Goal: Find specific page/section: Find specific page/section

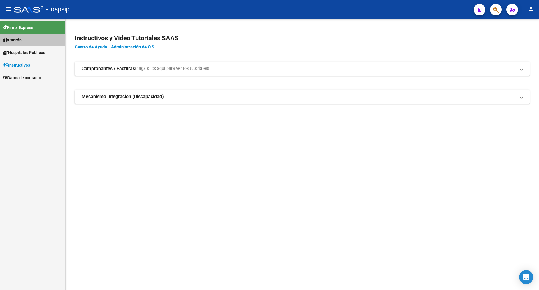
click at [20, 40] on span "Padrón" at bounding box center [12, 40] width 19 height 6
click at [31, 63] on link "Análisis Afiliado" at bounding box center [32, 65] width 65 height 13
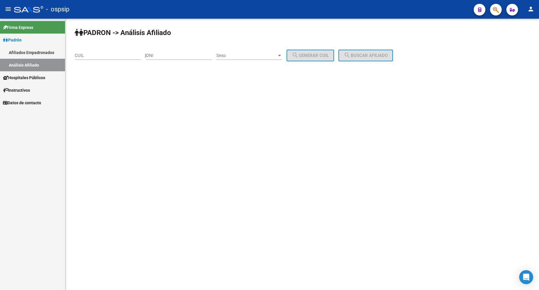
click at [173, 58] on div "DNI" at bounding box center [179, 53] width 66 height 13
type input "44423044"
click at [269, 56] on span "Sexo" at bounding box center [246, 55] width 61 height 5
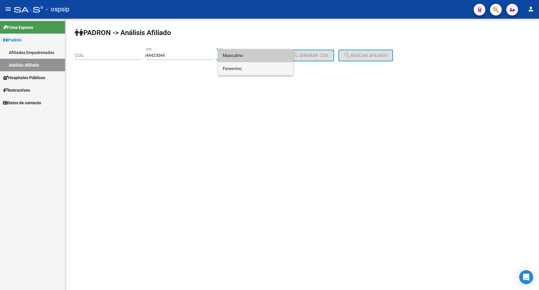
click at [257, 69] on span "Femenino" at bounding box center [256, 68] width 66 height 13
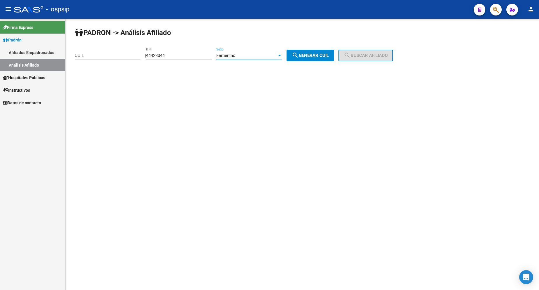
click at [299, 55] on mat-icon "search" at bounding box center [295, 55] width 7 height 7
type input "23-44423044-4"
click at [365, 51] on button "search Buscar afiliado" at bounding box center [366, 56] width 55 height 12
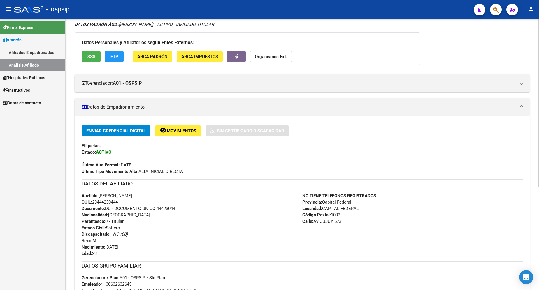
scroll to position [146, 0]
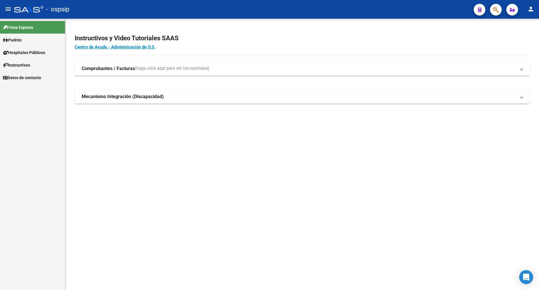
click at [19, 41] on span "Padrón" at bounding box center [12, 40] width 19 height 6
drag, startPoint x: 19, startPoint y: 41, endPoint x: 22, endPoint y: 48, distance: 7.3
click at [19, 41] on span "Padrón" at bounding box center [12, 40] width 19 height 6
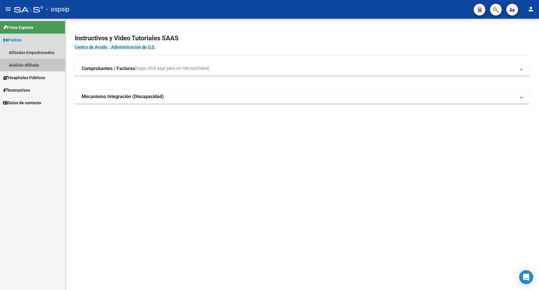
click at [30, 64] on link "Análisis Afiliado" at bounding box center [32, 65] width 65 height 13
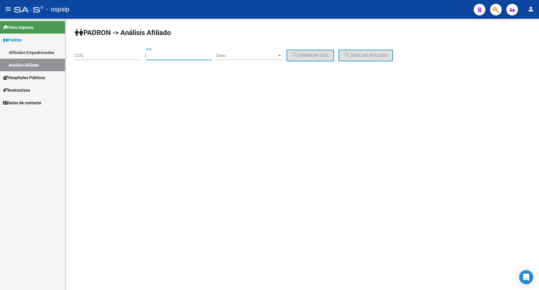
click at [181, 55] on input "DNI" at bounding box center [179, 55] width 66 height 5
type input "17334433"
click at [246, 53] on span "Sexo" at bounding box center [246, 55] width 61 height 5
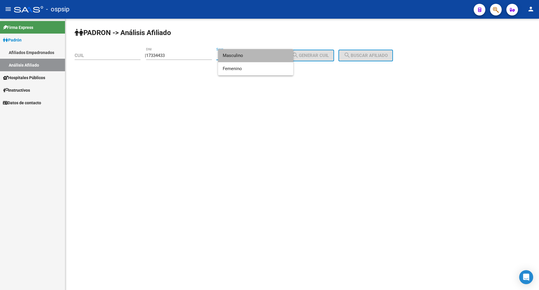
drag, startPoint x: 247, startPoint y: 59, endPoint x: 258, endPoint y: 58, distance: 11.7
click at [247, 59] on span "Masculino" at bounding box center [256, 55] width 66 height 13
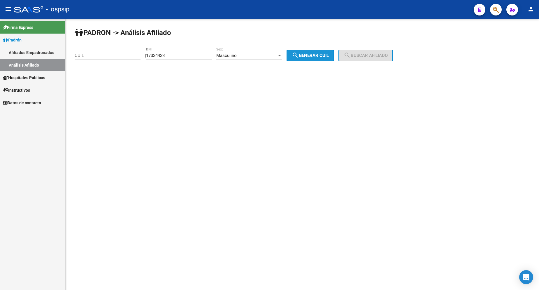
click at [318, 54] on span "search Generar CUIL" at bounding box center [310, 55] width 37 height 5
type input "20-17334433-4"
click at [369, 59] on button "search Buscar afiliado" at bounding box center [366, 56] width 55 height 12
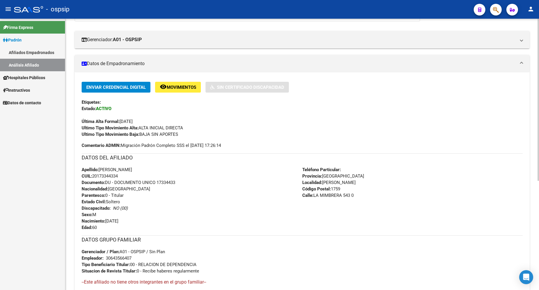
scroll to position [117, 0]
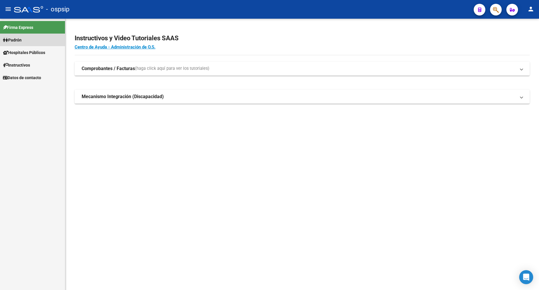
click at [26, 38] on link "Padrón" at bounding box center [32, 40] width 65 height 13
click at [32, 65] on link "Análisis Afiliado" at bounding box center [32, 65] width 65 height 13
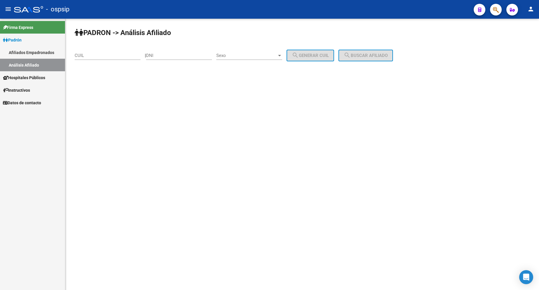
click at [185, 52] on div "DNI" at bounding box center [179, 53] width 66 height 13
type input "14125713"
click at [268, 53] on div "Sexo Sexo" at bounding box center [249, 53] width 66 height 13
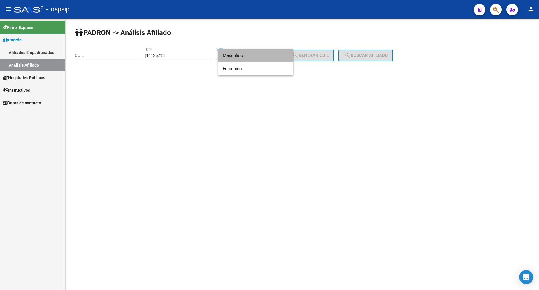
click at [246, 58] on span "Masculino" at bounding box center [256, 55] width 66 height 13
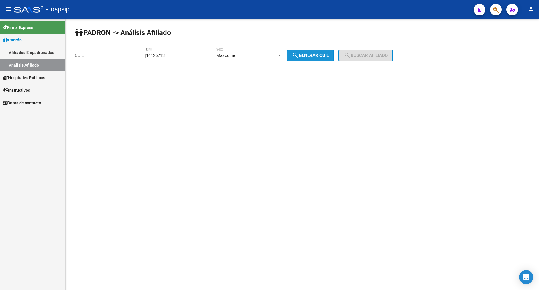
click at [329, 54] on span "search Generar CUIL" at bounding box center [310, 55] width 37 height 5
type input "20-14125713-8"
click at [372, 51] on button "search Buscar afiliado" at bounding box center [366, 56] width 55 height 12
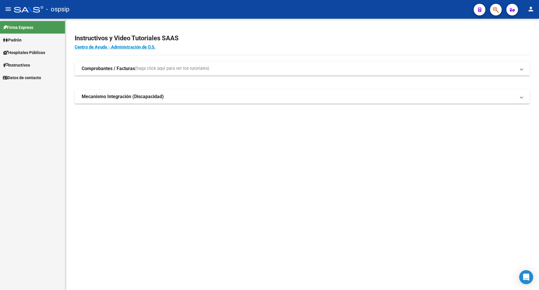
click at [26, 39] on link "Padrón" at bounding box center [32, 40] width 65 height 13
click at [29, 64] on link "Análisis Afiliado" at bounding box center [32, 65] width 65 height 13
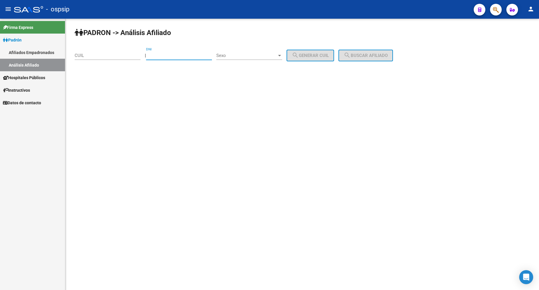
click at [174, 56] on input "DNI" at bounding box center [179, 55] width 66 height 5
type input "14125713"
click at [253, 50] on div "Sexo Sexo" at bounding box center [249, 53] width 66 height 13
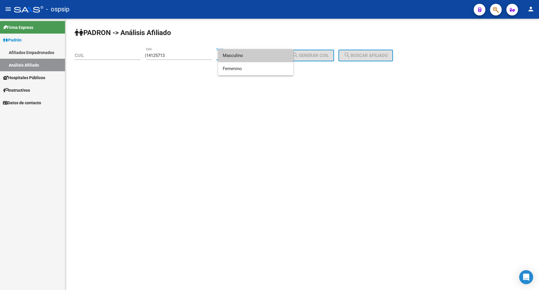
click at [252, 56] on span "Masculino" at bounding box center [256, 55] width 66 height 13
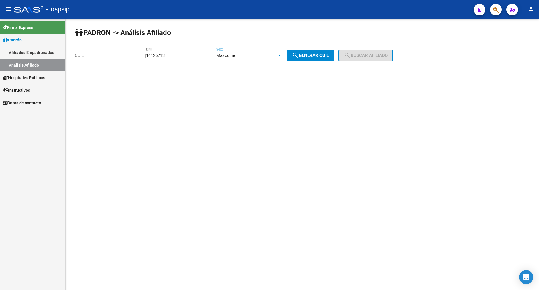
click at [317, 52] on button "search Generar CUIL" at bounding box center [311, 56] width 48 height 12
type input "20-14125713-8"
click at [365, 52] on button "search Buscar afiliado" at bounding box center [366, 56] width 55 height 12
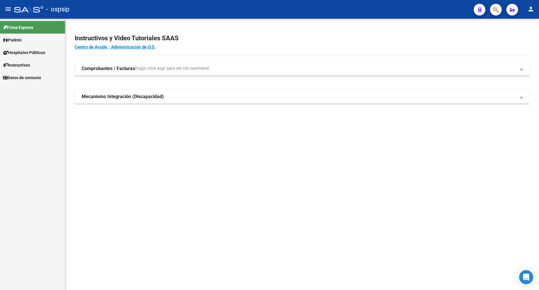
click at [20, 40] on span "Padrón" at bounding box center [12, 40] width 19 height 6
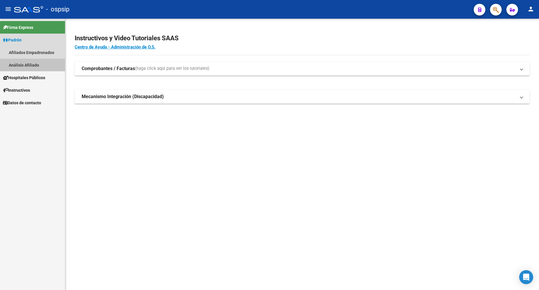
click at [24, 66] on link "Análisis Afiliado" at bounding box center [32, 65] width 65 height 13
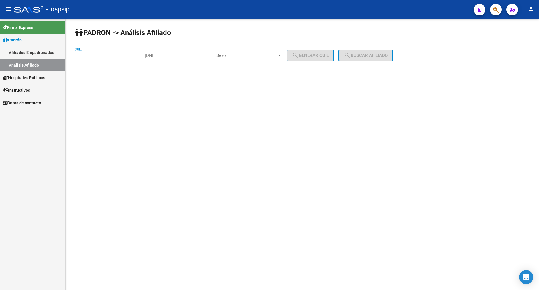
click at [89, 54] on input "CUIL" at bounding box center [108, 55] width 66 height 5
type input "24-14125713-3"
click at [362, 54] on span "search Buscar afiliado" at bounding box center [366, 55] width 44 height 5
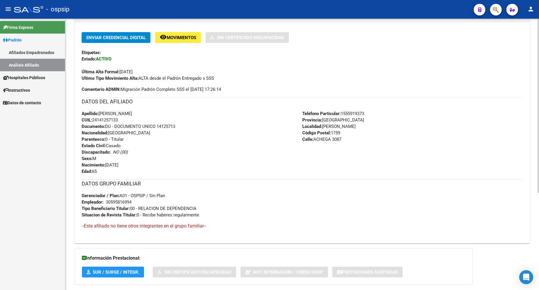
scroll to position [146, 0]
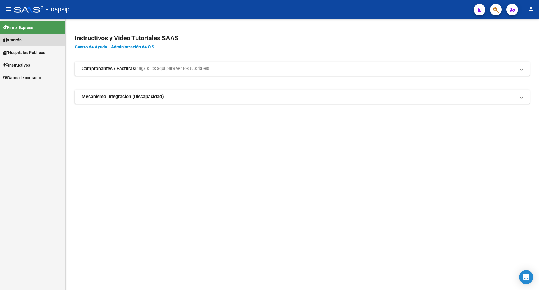
click at [22, 39] on span "Padrón" at bounding box center [12, 40] width 19 height 6
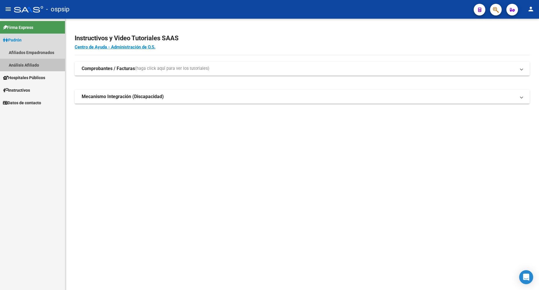
click at [34, 62] on link "Análisis Afiliado" at bounding box center [32, 65] width 65 height 13
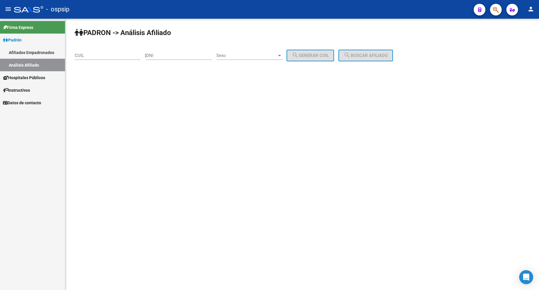
click at [178, 58] on div "DNI" at bounding box center [179, 53] width 66 height 13
type input "36721524"
click at [254, 59] on div "Sexo Sexo" at bounding box center [249, 53] width 66 height 13
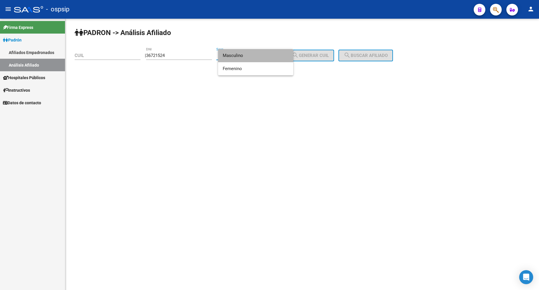
click at [254, 59] on span "Masculino" at bounding box center [256, 55] width 66 height 13
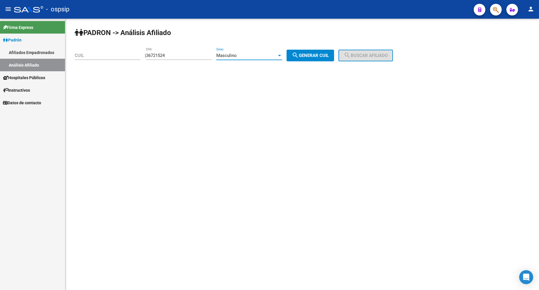
click at [311, 58] on button "search Generar CUIL" at bounding box center [311, 56] width 48 height 12
type input "20-36721524-1"
click at [369, 55] on span "search Buscar afiliado" at bounding box center [366, 55] width 44 height 5
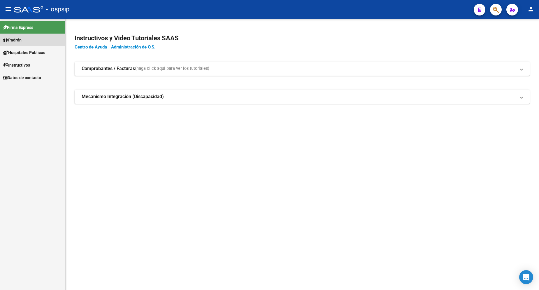
click at [17, 41] on span "Padrón" at bounding box center [12, 40] width 19 height 6
click at [26, 63] on link "Análisis Afiliado" at bounding box center [32, 65] width 65 height 13
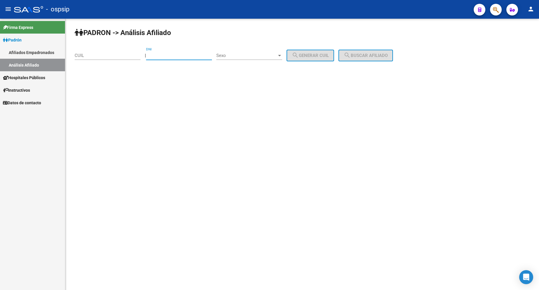
click at [179, 57] on input "DNI" at bounding box center [179, 55] width 66 height 5
click at [171, 58] on div "DNI" at bounding box center [179, 53] width 66 height 13
type input "26608899"
click at [267, 53] on span "Sexo" at bounding box center [246, 55] width 61 height 5
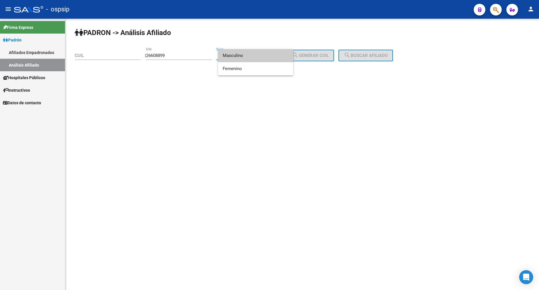
click at [255, 55] on span "Masculino" at bounding box center [256, 55] width 66 height 13
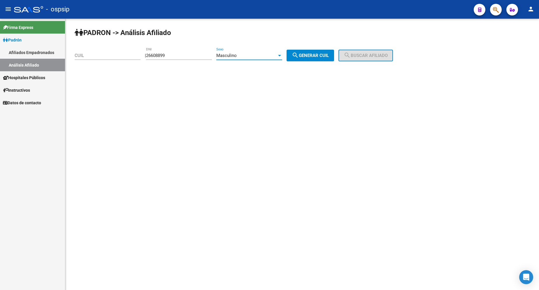
click at [312, 52] on button "search Generar CUIL" at bounding box center [311, 56] width 48 height 12
type input "20-26608899-0"
click at [360, 56] on span "search Buscar afiliado" at bounding box center [366, 55] width 44 height 5
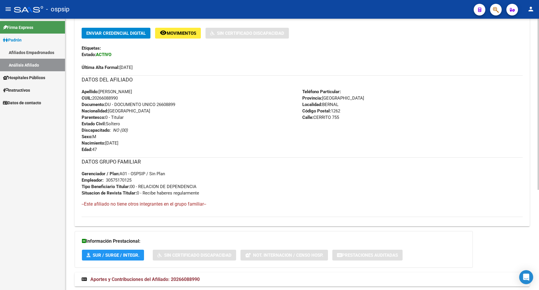
scroll to position [146, 0]
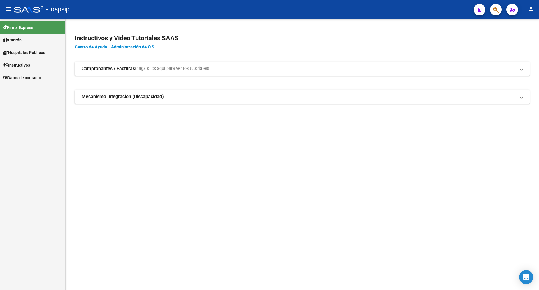
click at [18, 43] on span "Padrón" at bounding box center [12, 40] width 19 height 6
click at [25, 65] on link "Análisis Afiliado" at bounding box center [32, 65] width 65 height 13
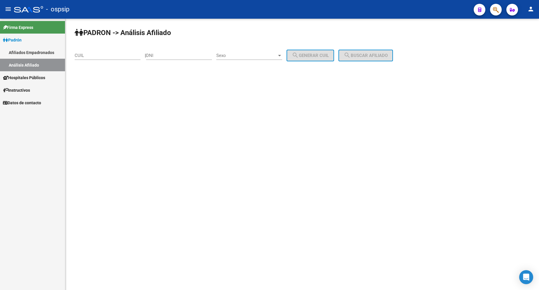
click at [179, 56] on input "DNI" at bounding box center [179, 55] width 66 height 5
type input "43586352"
click at [257, 52] on div "Sexo Sexo" at bounding box center [249, 53] width 66 height 13
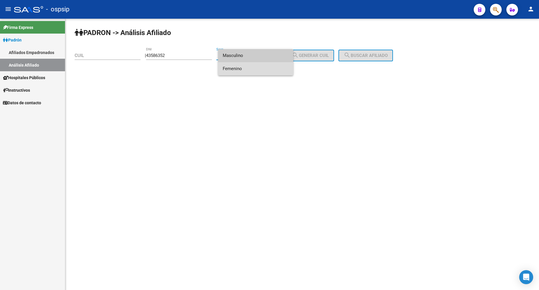
click at [258, 72] on span "Femenino" at bounding box center [256, 68] width 66 height 13
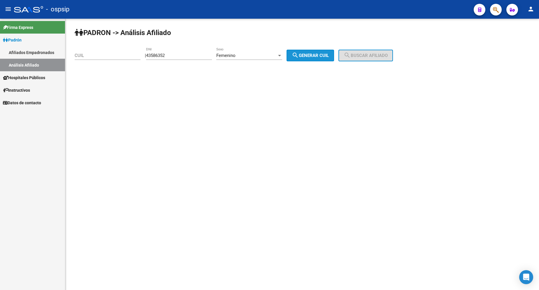
click at [299, 57] on mat-icon "search" at bounding box center [295, 55] width 7 height 7
type input "27-43586352-9"
click at [364, 54] on span "search Buscar afiliado" at bounding box center [366, 55] width 44 height 5
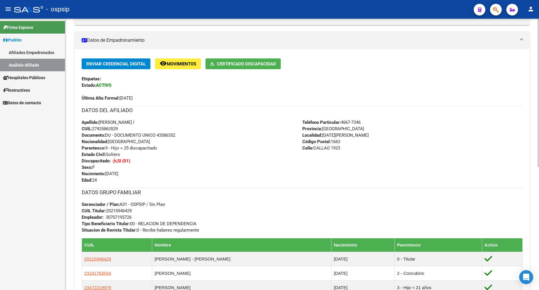
scroll to position [117, 0]
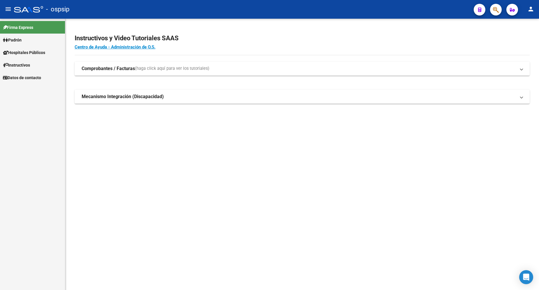
click at [22, 40] on span "Padrón" at bounding box center [12, 40] width 19 height 6
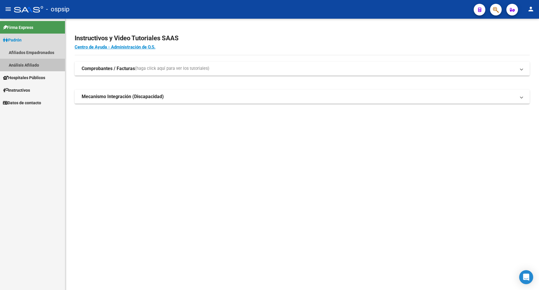
click at [26, 65] on link "Análisis Afiliado" at bounding box center [32, 65] width 65 height 13
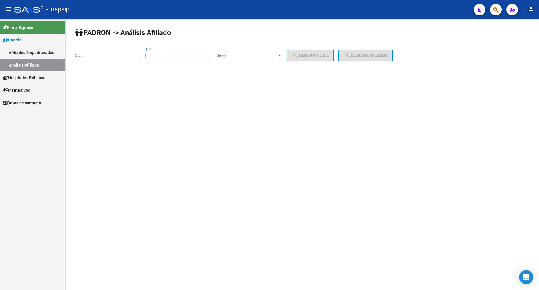
click at [193, 55] on input "DNI" at bounding box center [179, 55] width 66 height 5
click at [184, 57] on input "DNI" at bounding box center [179, 55] width 66 height 5
type input "46689479"
click at [267, 57] on span "Sexo" at bounding box center [246, 55] width 61 height 5
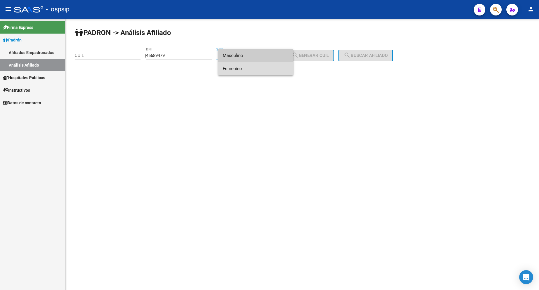
click at [266, 66] on span "Femenino" at bounding box center [256, 68] width 66 height 13
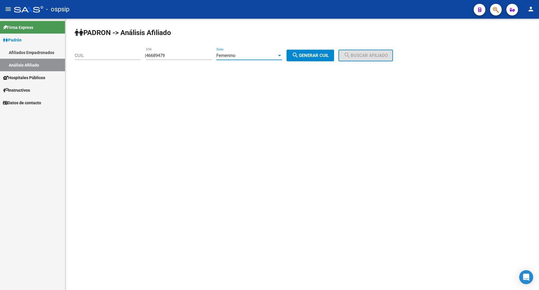
click at [317, 52] on button "search Generar CUIL" at bounding box center [311, 56] width 48 height 12
type input "27-46689479-1"
click at [362, 55] on span "search Buscar afiliado" at bounding box center [366, 55] width 44 height 5
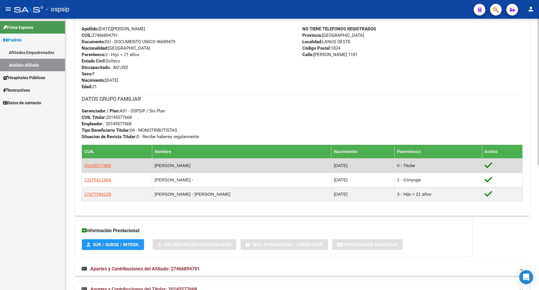
scroll to position [202, 0]
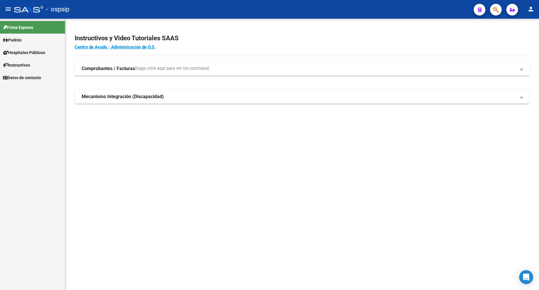
click at [26, 40] on link "Padrón" at bounding box center [32, 40] width 65 height 13
click at [34, 65] on link "Análisis Afiliado" at bounding box center [32, 65] width 65 height 13
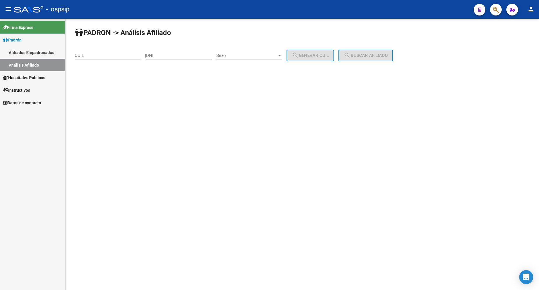
click at [177, 59] on div "DNI" at bounding box center [179, 53] width 66 height 13
type input "24854593"
click at [261, 54] on span "Sexo" at bounding box center [246, 55] width 61 height 5
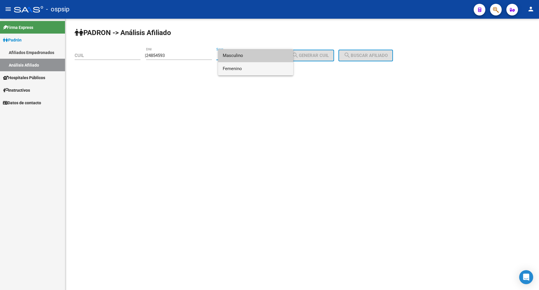
click at [266, 68] on span "Femenino" at bounding box center [256, 68] width 66 height 13
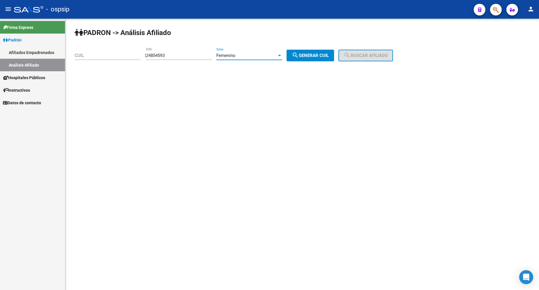
click at [321, 55] on span "search Generar CUIL" at bounding box center [310, 55] width 37 height 5
type input "27-24854593-9"
click at [362, 54] on span "search Buscar afiliado" at bounding box center [366, 55] width 44 height 5
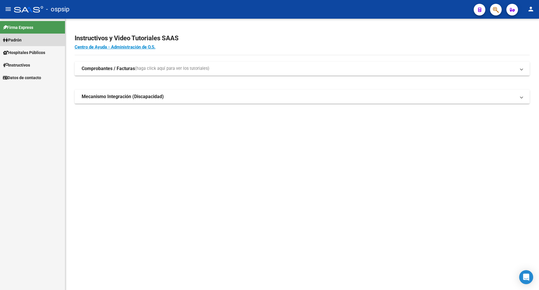
click at [18, 37] on span "Padrón" at bounding box center [12, 40] width 19 height 6
click at [23, 65] on link "Análisis Afiliado" at bounding box center [32, 65] width 65 height 13
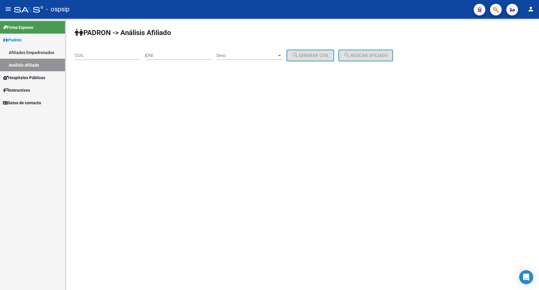
click at [169, 58] on div "DNI" at bounding box center [179, 53] width 66 height 13
click at [162, 49] on div "DNI" at bounding box center [179, 53] width 66 height 13
type input "42974277"
click at [244, 56] on span "Sexo" at bounding box center [246, 55] width 61 height 5
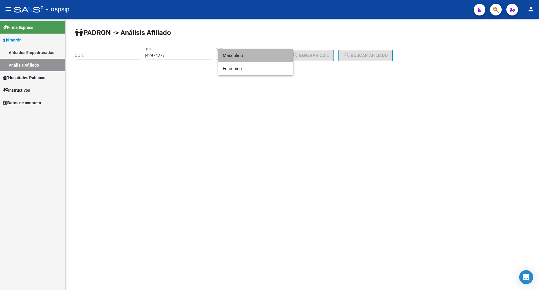
click at [245, 56] on span "Masculino" at bounding box center [256, 55] width 66 height 13
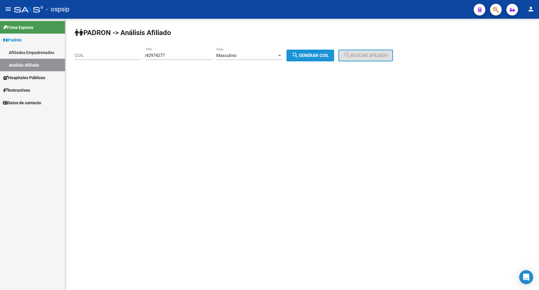
click at [314, 53] on span "search Generar CUIL" at bounding box center [310, 55] width 37 height 5
click at [282, 53] on div at bounding box center [279, 55] width 5 height 5
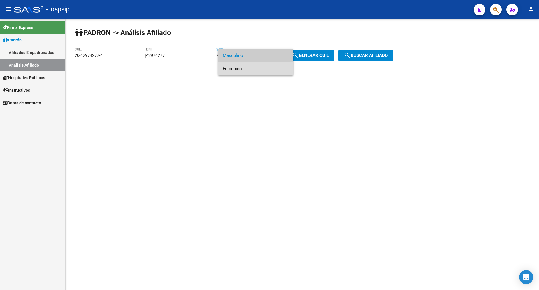
click at [263, 66] on span "Femenino" at bounding box center [256, 68] width 66 height 13
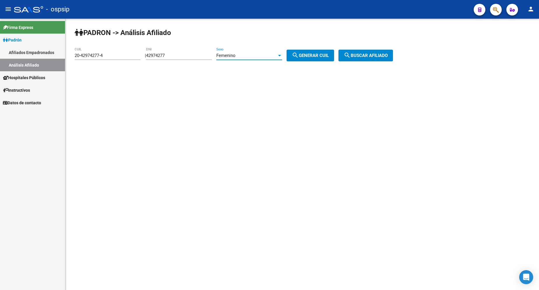
click at [306, 56] on span "search Generar CUIL" at bounding box center [310, 55] width 37 height 5
type input "27-42974277-9"
click at [361, 58] on button "search Buscar afiliado" at bounding box center [366, 56] width 55 height 12
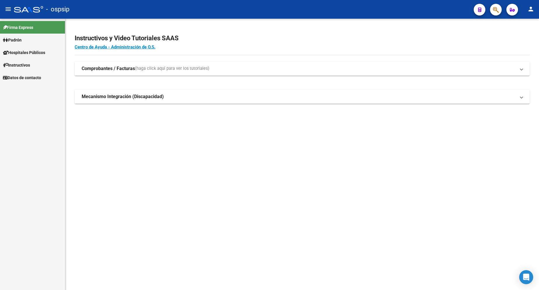
click at [18, 41] on span "Padrón" at bounding box center [12, 40] width 19 height 6
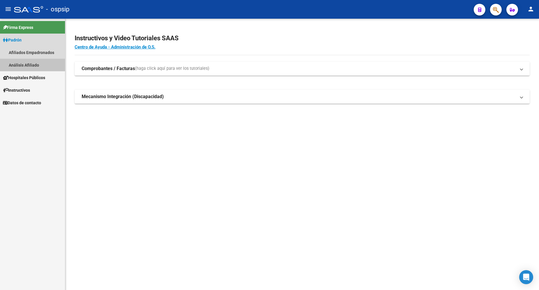
click at [19, 64] on link "Análisis Afiliado" at bounding box center [32, 65] width 65 height 13
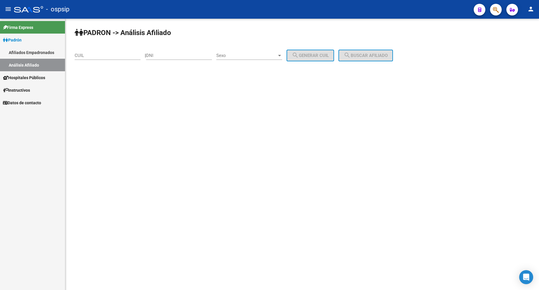
drag, startPoint x: 119, startPoint y: 55, endPoint x: 126, endPoint y: 87, distance: 32.5
click at [119, 55] on input "CUIL" at bounding box center [108, 55] width 66 height 5
type input "20-42974277-4"
click at [247, 57] on span "Sexo" at bounding box center [246, 55] width 61 height 5
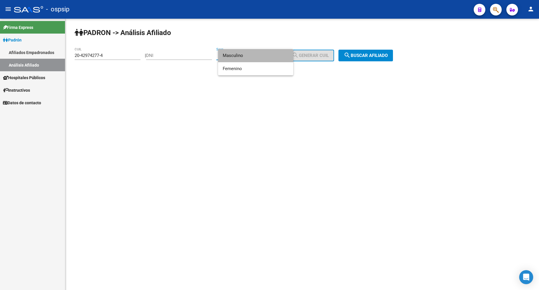
click at [248, 57] on span "Masculino" at bounding box center [256, 55] width 66 height 13
click at [360, 55] on span "search Buscar afiliado" at bounding box center [366, 55] width 44 height 5
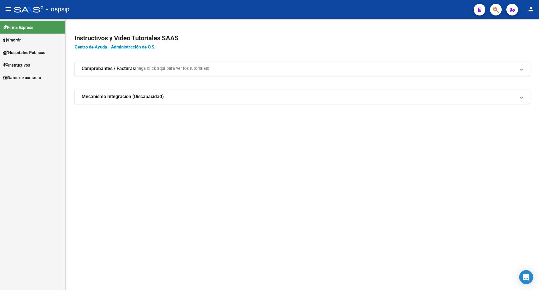
click at [19, 38] on span "Padrón" at bounding box center [12, 40] width 19 height 6
drag, startPoint x: 19, startPoint y: 38, endPoint x: 21, endPoint y: 59, distance: 20.8
click at [18, 38] on span "Padrón" at bounding box center [12, 40] width 19 height 6
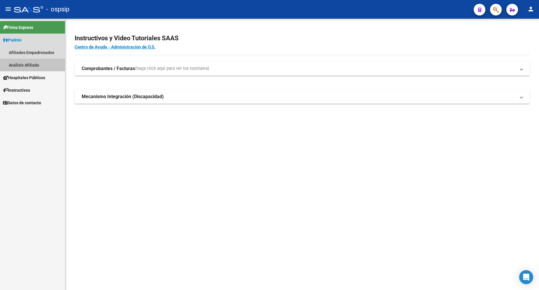
click at [22, 66] on link "Análisis Afiliado" at bounding box center [32, 65] width 65 height 13
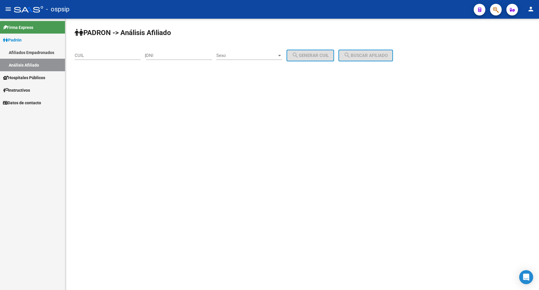
click at [174, 57] on input "DNI" at bounding box center [179, 55] width 66 height 5
type input "57007225"
click at [258, 56] on span "Sexo" at bounding box center [246, 55] width 61 height 5
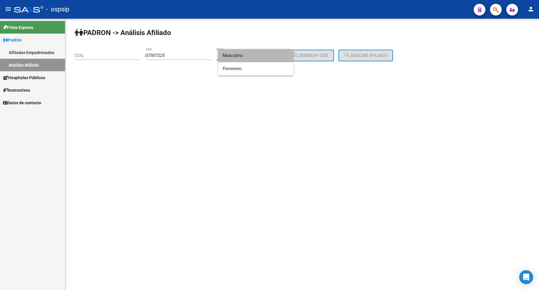
click at [258, 56] on span "Masculino" at bounding box center [256, 55] width 66 height 13
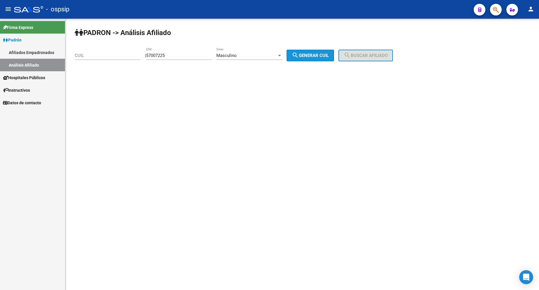
click at [307, 55] on span "search Generar CUIL" at bounding box center [310, 55] width 37 height 5
type input "20-57007225-1"
click at [351, 56] on mat-icon "search" at bounding box center [347, 55] width 7 height 7
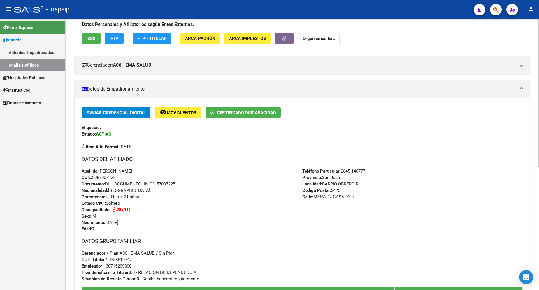
scroll to position [117, 0]
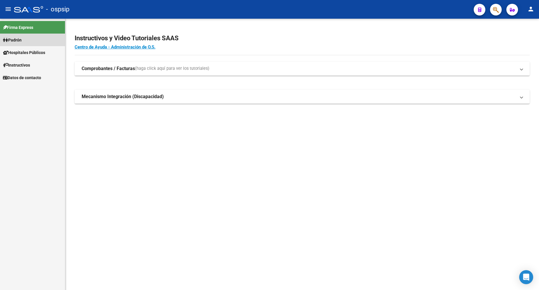
click at [26, 41] on link "Padrón" at bounding box center [32, 40] width 65 height 13
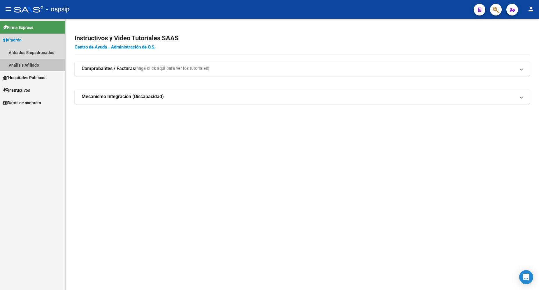
click at [34, 63] on link "Análisis Afiliado" at bounding box center [32, 65] width 65 height 13
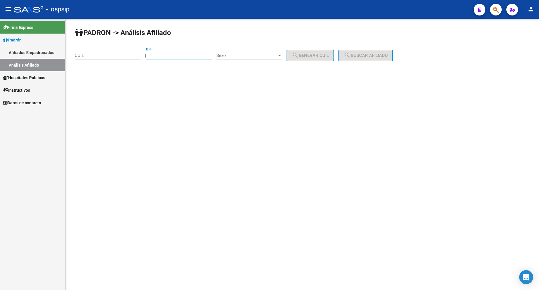
drag, startPoint x: 168, startPoint y: 55, endPoint x: 178, endPoint y: 55, distance: 9.4
click at [169, 55] on input "DNI" at bounding box center [179, 55] width 66 height 5
type input "22799693"
click at [250, 50] on div "Sexo Sexo" at bounding box center [249, 53] width 66 height 13
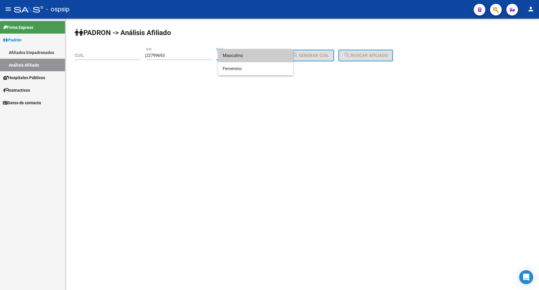
click at [254, 56] on span "Masculino" at bounding box center [256, 55] width 66 height 13
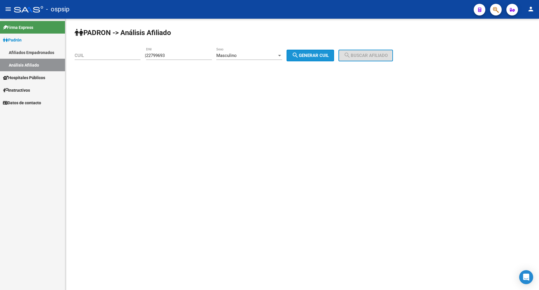
click at [306, 58] on button "search Generar CUIL" at bounding box center [311, 56] width 48 height 12
type input "20-22799693-6"
click at [351, 56] on mat-icon "search" at bounding box center [347, 55] width 7 height 7
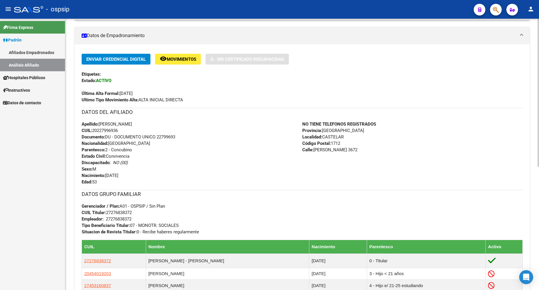
scroll to position [117, 0]
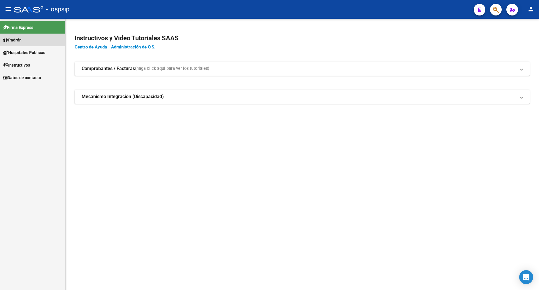
click at [22, 40] on span "Padrón" at bounding box center [12, 40] width 19 height 6
click at [32, 69] on link "Análisis Afiliado" at bounding box center [32, 65] width 65 height 13
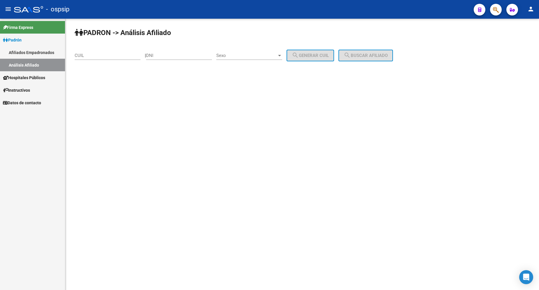
click at [184, 55] on input "DNI" at bounding box center [179, 55] width 66 height 5
type input "25088419"
click at [243, 57] on span "Sexo" at bounding box center [246, 55] width 61 height 5
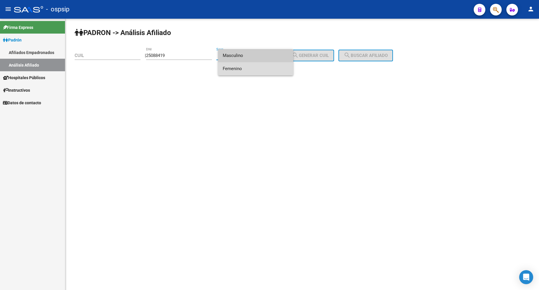
click at [250, 68] on span "Femenino" at bounding box center [256, 68] width 66 height 13
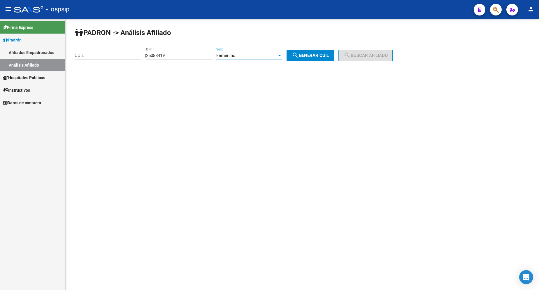
click at [299, 55] on mat-icon "search" at bounding box center [295, 55] width 7 height 7
type input "27-25088419-8"
click at [369, 53] on span "search Buscar afiliado" at bounding box center [366, 55] width 44 height 5
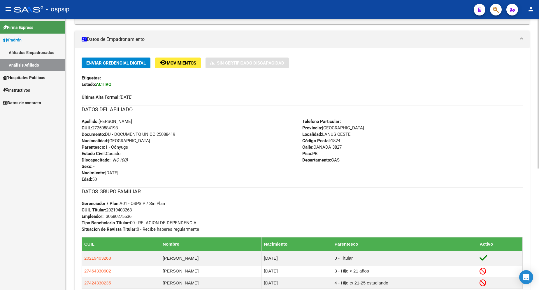
scroll to position [146, 0]
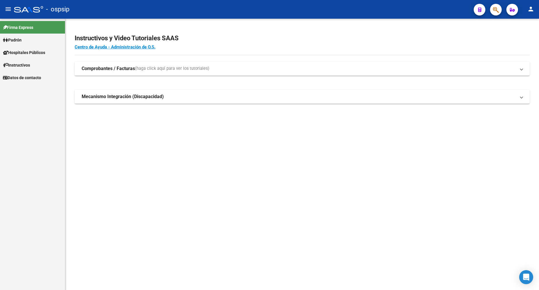
click at [21, 40] on span "Padrón" at bounding box center [12, 40] width 19 height 6
click at [18, 41] on span "Padrón" at bounding box center [12, 40] width 19 height 6
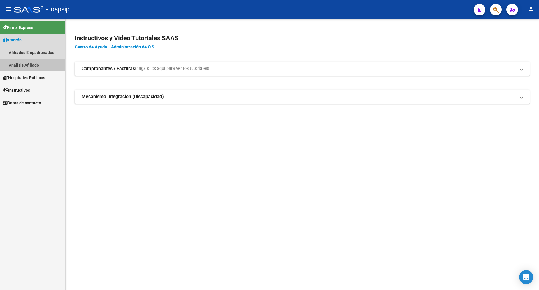
click at [31, 65] on link "Análisis Afiliado" at bounding box center [32, 65] width 65 height 13
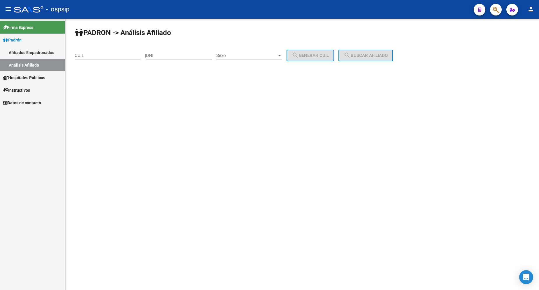
click at [173, 57] on input "DNI" at bounding box center [179, 55] width 66 height 5
type input "22344584"
click at [253, 53] on span "Sexo" at bounding box center [246, 55] width 61 height 5
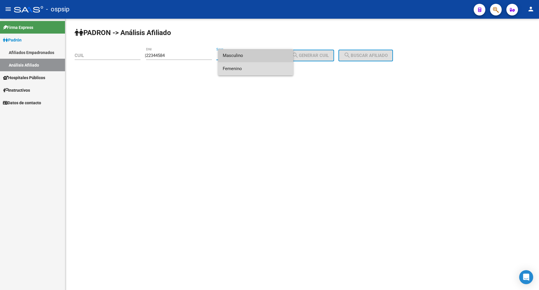
drag, startPoint x: 247, startPoint y: 67, endPoint x: 273, endPoint y: 63, distance: 25.9
click at [247, 67] on span "Femenino" at bounding box center [256, 68] width 66 height 13
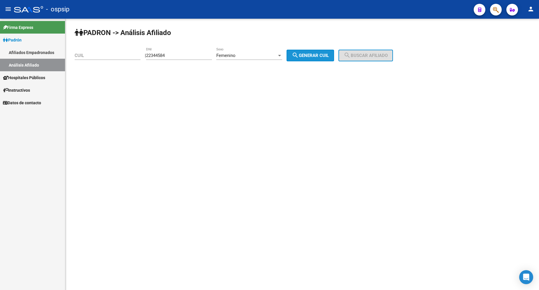
drag, startPoint x: 318, startPoint y: 55, endPoint x: 337, endPoint y: 57, distance: 19.6
click at [318, 55] on span "search Generar CUIL" at bounding box center [310, 55] width 37 height 5
type input "27-22344584-0"
drag, startPoint x: 372, startPoint y: 56, endPoint x: 334, endPoint y: 82, distance: 46.8
click at [372, 55] on span "search Buscar afiliado" at bounding box center [366, 55] width 44 height 5
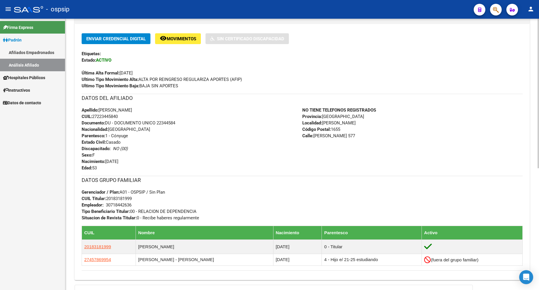
scroll to position [146, 0]
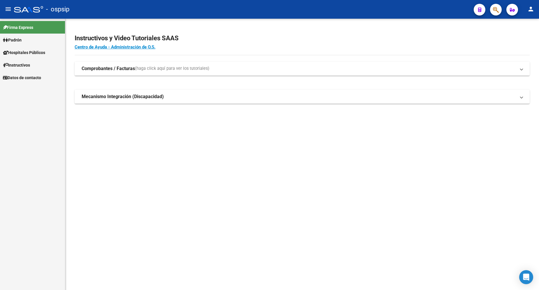
click at [27, 37] on link "Padrón" at bounding box center [32, 40] width 65 height 13
drag, startPoint x: 27, startPoint y: 37, endPoint x: 26, endPoint y: 41, distance: 4.2
click at [27, 37] on link "Padrón" at bounding box center [32, 40] width 65 height 13
click at [36, 65] on link "Análisis Afiliado" at bounding box center [32, 65] width 65 height 13
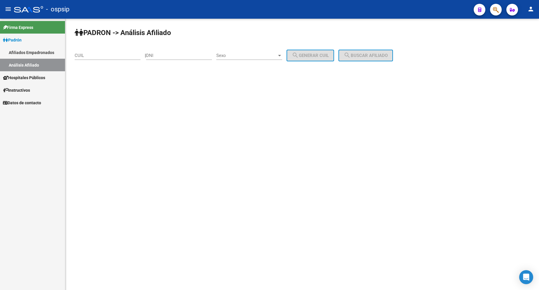
drag, startPoint x: 194, startPoint y: 56, endPoint x: 204, endPoint y: 92, distance: 37.8
click at [193, 56] on input "DNI" at bounding box center [179, 55] width 66 height 5
type input "23192987"
click at [256, 53] on span "Sexo" at bounding box center [246, 55] width 61 height 5
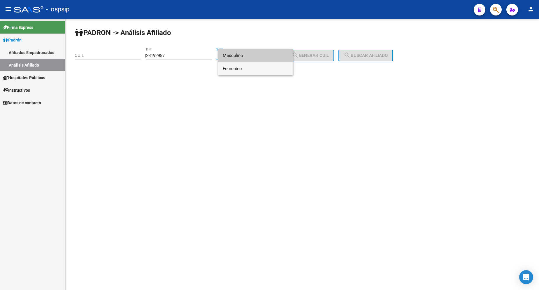
click at [262, 65] on span "Femenino" at bounding box center [256, 68] width 66 height 13
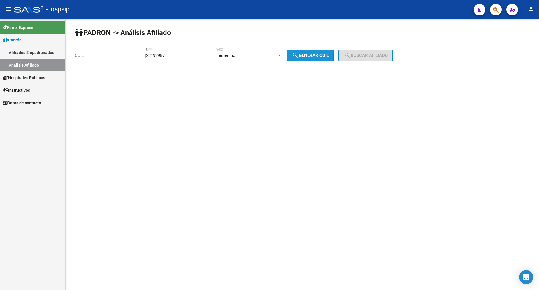
click at [318, 57] on span "search Generar CUIL" at bounding box center [310, 55] width 37 height 5
type input "27-23192987-3"
click at [363, 55] on span "search Buscar afiliado" at bounding box center [366, 55] width 44 height 5
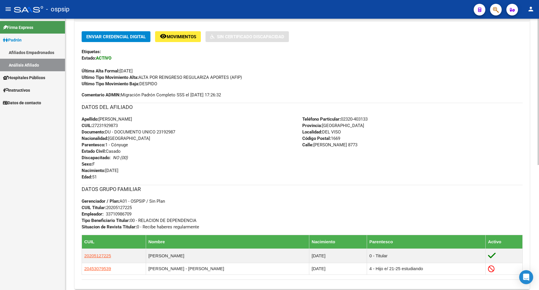
scroll to position [146, 0]
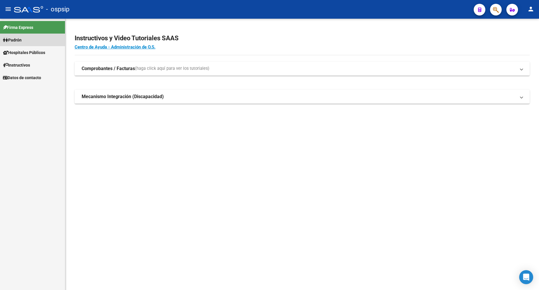
click at [20, 37] on span "Padrón" at bounding box center [12, 40] width 19 height 6
click at [22, 42] on span "Padrón" at bounding box center [12, 40] width 19 height 6
click at [33, 68] on link "Análisis Afiliado" at bounding box center [32, 65] width 65 height 13
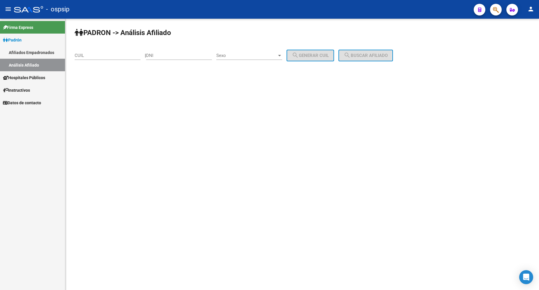
click at [178, 57] on input "DNI" at bounding box center [179, 55] width 66 height 5
type input "14763231"
click at [246, 54] on span "Sexo" at bounding box center [246, 55] width 61 height 5
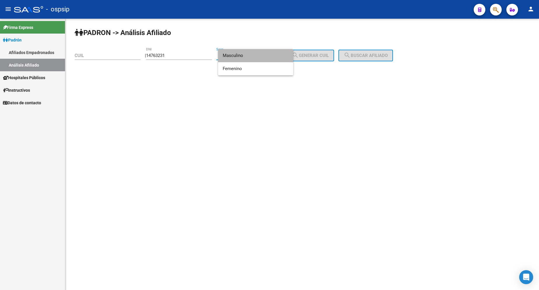
drag, startPoint x: 251, startPoint y: 59, endPoint x: 308, endPoint y: 61, distance: 56.9
click at [251, 59] on span "Masculino" at bounding box center [256, 55] width 66 height 13
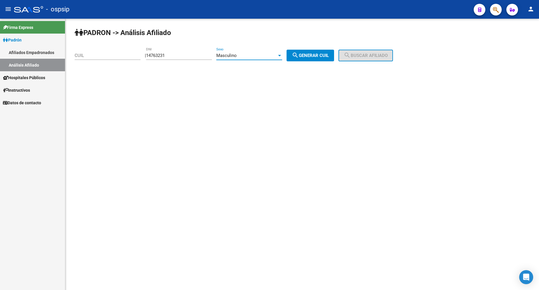
drag, startPoint x: 319, startPoint y: 61, endPoint x: 327, endPoint y: 59, distance: 8.5
click at [320, 61] on div "PADRON -> Análisis Afiliado CUIL | 14763231 DNI Masculino Sexo search Generar C…" at bounding box center [302, 49] width 474 height 61
click at [331, 58] on button "search Generar CUIL" at bounding box center [311, 56] width 48 height 12
type input "20-14763231-3"
click at [354, 61] on button "search Buscar afiliado" at bounding box center [366, 56] width 55 height 12
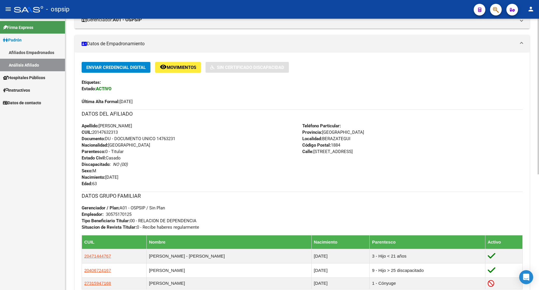
scroll to position [117, 0]
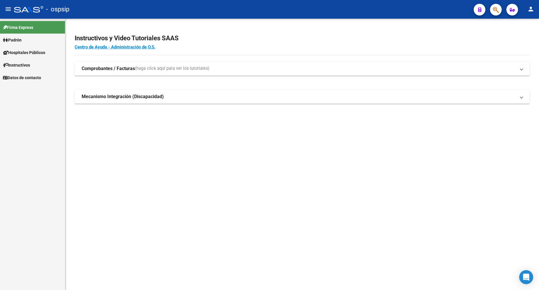
click at [22, 38] on span "Padrón" at bounding box center [12, 40] width 19 height 6
drag, startPoint x: 23, startPoint y: 38, endPoint x: 31, endPoint y: 55, distance: 18.1
click at [22, 38] on span "Padrón" at bounding box center [12, 40] width 19 height 6
click at [26, 40] on link "Padrón" at bounding box center [32, 40] width 65 height 13
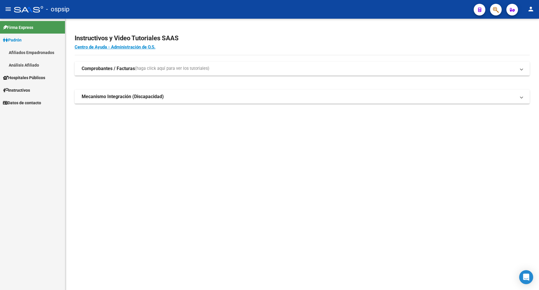
click at [34, 63] on link "Análisis Afiliado" at bounding box center [32, 65] width 65 height 13
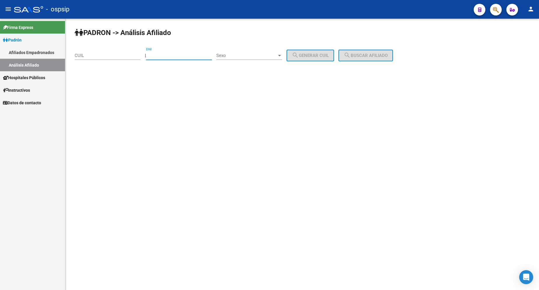
drag, startPoint x: 180, startPoint y: 53, endPoint x: 278, endPoint y: 104, distance: 110.3
click at [182, 55] on input "DNI" at bounding box center [179, 55] width 66 height 5
type input "27145811"
click at [255, 53] on span "Sexo" at bounding box center [246, 55] width 61 height 5
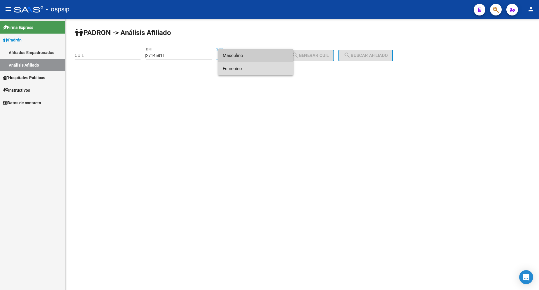
click at [257, 70] on span "Femenino" at bounding box center [256, 68] width 66 height 13
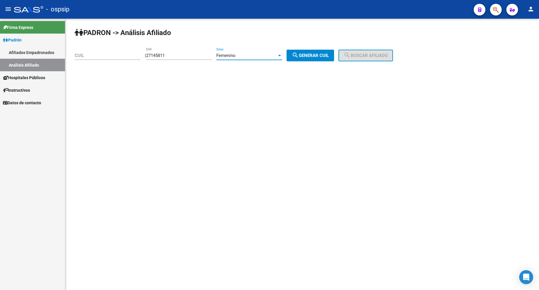
click at [326, 61] on div "PADRON -> Análisis Afiliado CUIL | 27145811 DNI Femenino Sexo search Generar CU…" at bounding box center [302, 49] width 474 height 61
click at [326, 59] on button "search Generar CUIL" at bounding box center [311, 56] width 48 height 12
type input "27-27145811-3"
drag, startPoint x: 363, startPoint y: 54, endPoint x: 296, endPoint y: 123, distance: 96.5
click at [363, 59] on button "search Buscar afiliado" at bounding box center [366, 56] width 55 height 12
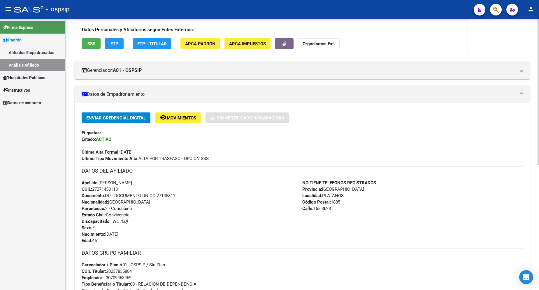
scroll to position [58, 0]
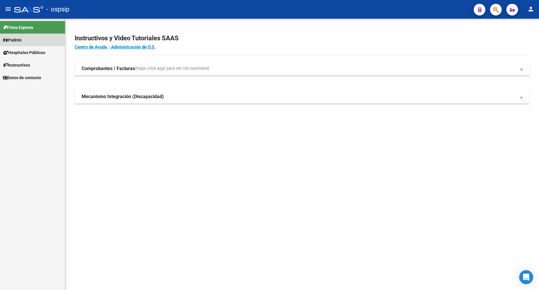
click at [21, 39] on span "Padrón" at bounding box center [12, 40] width 19 height 6
click at [23, 63] on link "Análisis Afiliado" at bounding box center [32, 65] width 65 height 13
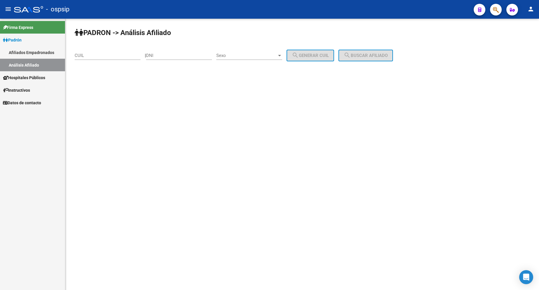
click at [183, 59] on div "DNI" at bounding box center [179, 53] width 66 height 13
type input "14763231"
click at [238, 55] on span "Sexo" at bounding box center [246, 55] width 61 height 5
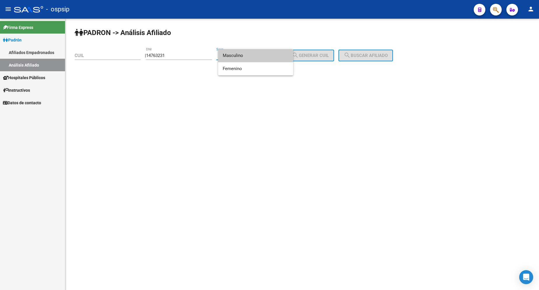
click at [238, 55] on span "Masculino" at bounding box center [256, 55] width 66 height 13
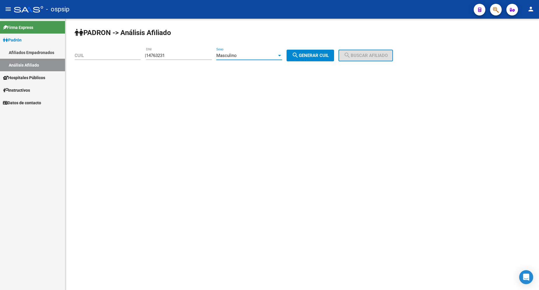
click at [307, 59] on button "search Generar CUIL" at bounding box center [311, 56] width 48 height 12
type input "20-14763231-3"
click at [373, 60] on button "search Buscar afiliado" at bounding box center [366, 56] width 55 height 12
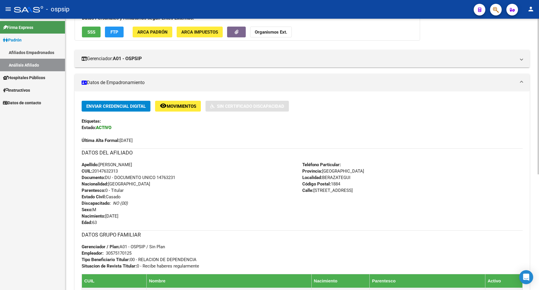
scroll to position [58, 0]
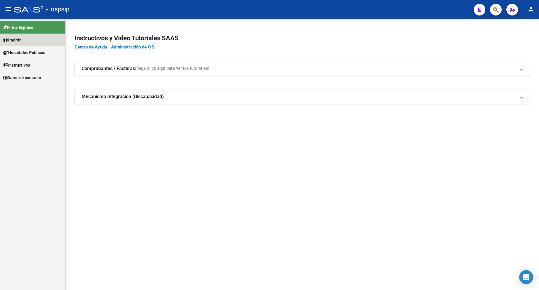
click at [18, 39] on span "Padrón" at bounding box center [12, 40] width 19 height 6
drag, startPoint x: 18, startPoint y: 39, endPoint x: 20, endPoint y: 45, distance: 6.6
click at [18, 39] on span "Padrón" at bounding box center [12, 40] width 19 height 6
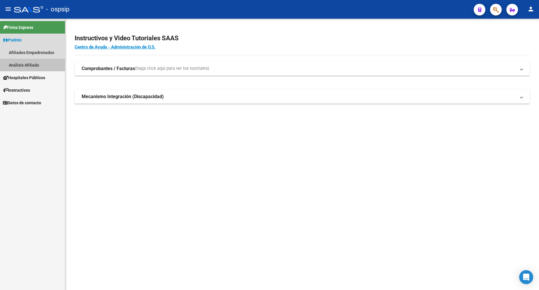
click at [27, 66] on link "Análisis Afiliado" at bounding box center [32, 65] width 65 height 13
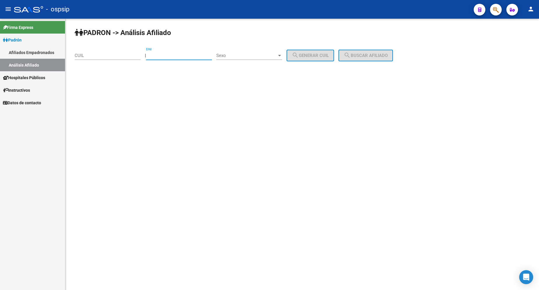
click at [179, 57] on input "DNI" at bounding box center [179, 55] width 66 height 5
type input "16557692"
click at [248, 52] on div "Sexo Sexo" at bounding box center [249, 53] width 66 height 13
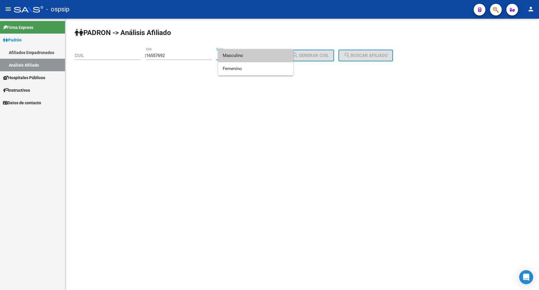
drag, startPoint x: 249, startPoint y: 59, endPoint x: 260, endPoint y: 58, distance: 10.8
click at [249, 58] on span "Masculino" at bounding box center [256, 55] width 66 height 13
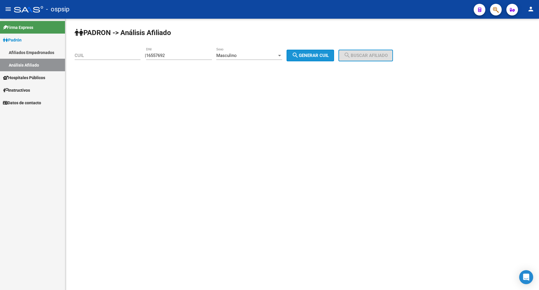
click at [311, 57] on span "search Generar CUIL" at bounding box center [310, 55] width 37 height 5
type input "20-16557692-7"
drag, startPoint x: 362, startPoint y: 56, endPoint x: 356, endPoint y: 64, distance: 10.0
click at [359, 56] on span "search Buscar afiliado" at bounding box center [366, 55] width 44 height 5
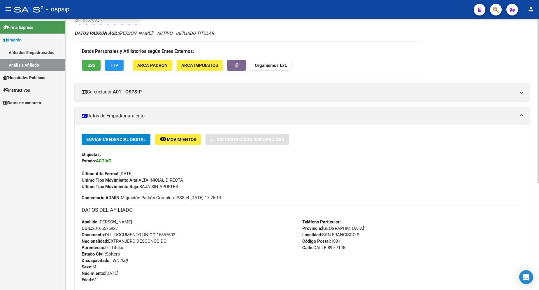
scroll to position [117, 0]
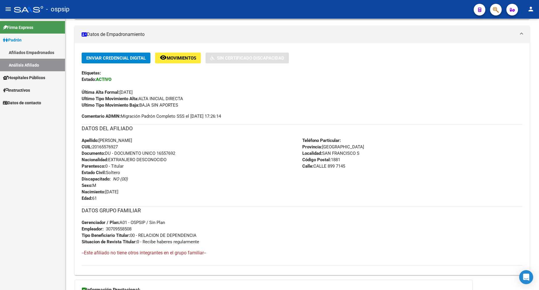
click at [22, 41] on span "Padrón" at bounding box center [12, 40] width 19 height 6
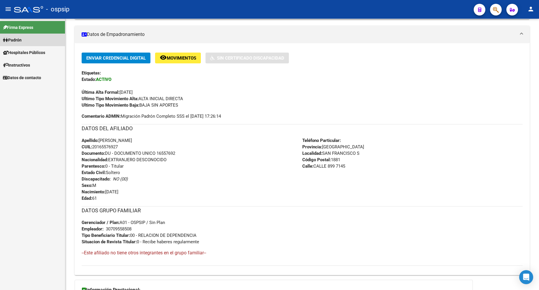
click at [22, 40] on span "Padrón" at bounding box center [12, 40] width 19 height 6
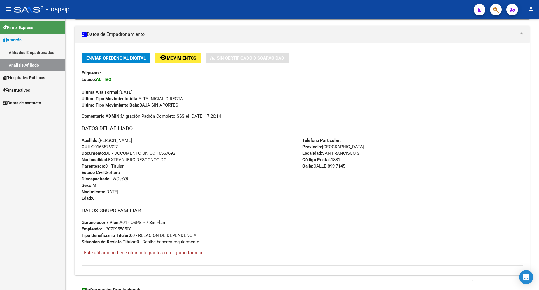
click at [23, 64] on link "Análisis Afiliado" at bounding box center [32, 65] width 65 height 13
click at [22, 64] on link "Análisis Afiliado" at bounding box center [32, 65] width 65 height 13
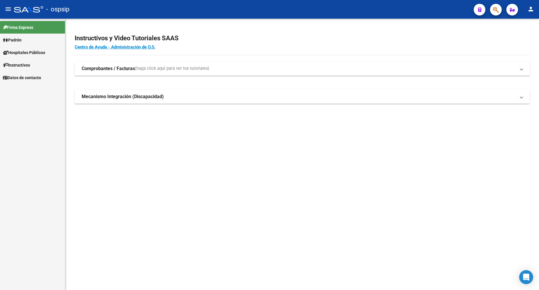
click at [21, 38] on span "Padrón" at bounding box center [12, 40] width 19 height 6
click at [30, 66] on link "Análisis Afiliado" at bounding box center [32, 65] width 65 height 13
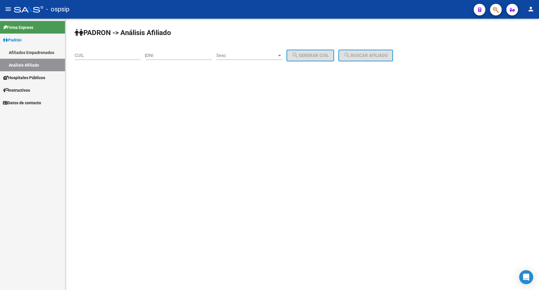
click at [192, 55] on input "DNI" at bounding box center [179, 55] width 66 height 5
type input "37227348"
click at [243, 54] on span "Sexo" at bounding box center [246, 55] width 61 height 5
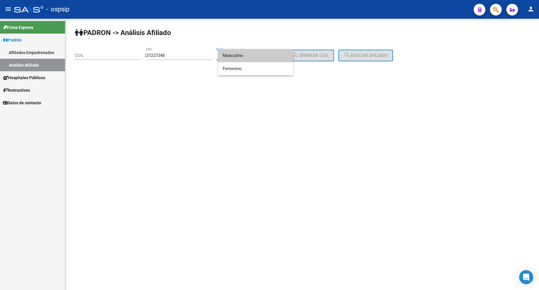
drag, startPoint x: 241, startPoint y: 55, endPoint x: 248, endPoint y: 53, distance: 7.1
click at [242, 55] on span "Masculino" at bounding box center [256, 55] width 66 height 13
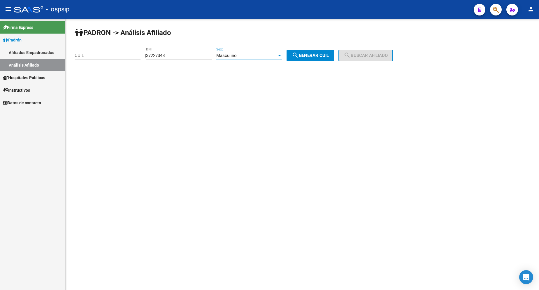
click at [314, 54] on span "search Generar CUIL" at bounding box center [310, 55] width 37 height 5
type input "20-37227348-9"
click at [351, 56] on mat-icon "search" at bounding box center [347, 55] width 7 height 7
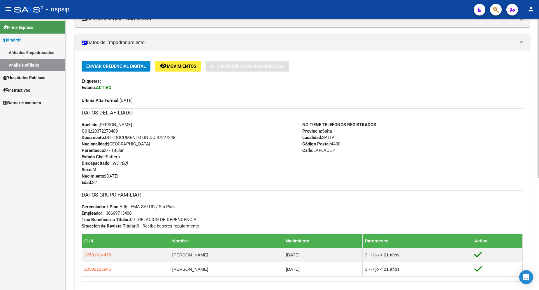
scroll to position [117, 0]
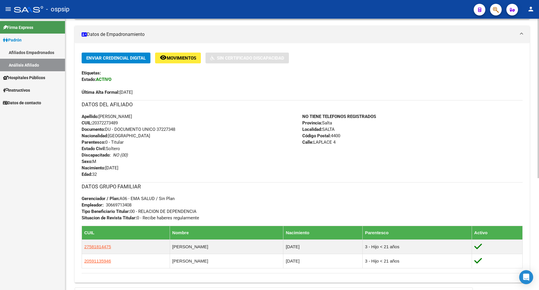
drag, startPoint x: 465, startPoint y: 289, endPoint x: 309, endPoint y: 193, distance: 183.2
click at [309, 192] on div "DATOS GRUPO FAMILIAR Gerenciador / Plan: A06 - EMA SALUD / Sin Plan Empleador: …" at bounding box center [302, 201] width 441 height 39
drag, startPoint x: 0, startPoint y: 8, endPoint x: 24, endPoint y: 177, distance: 170.8
click at [24, 177] on div "Firma Express Padrón Afiliados Empadronados Análisis Afiliado Hospitales Públic…" at bounding box center [32, 154] width 65 height 271
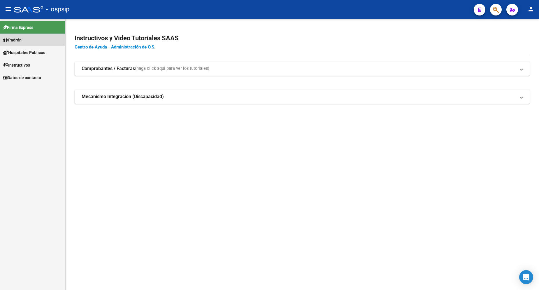
click at [22, 38] on span "Padrón" at bounding box center [12, 40] width 19 height 6
drag, startPoint x: 26, startPoint y: 64, endPoint x: 31, endPoint y: 62, distance: 5.1
click at [27, 63] on link "Análisis Afiliado" at bounding box center [32, 65] width 65 height 13
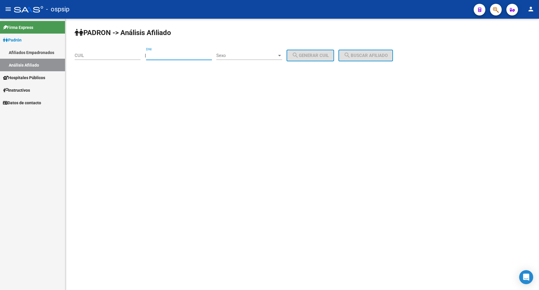
click at [174, 56] on input "DNI" at bounding box center [179, 55] width 66 height 5
click at [169, 56] on input "DNI" at bounding box center [179, 55] width 66 height 5
type input "52165226"
click at [253, 52] on div "Sexo Sexo" at bounding box center [249, 53] width 66 height 13
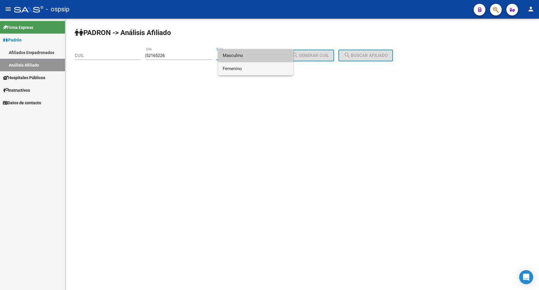
click at [257, 71] on span "Femenino" at bounding box center [256, 68] width 66 height 13
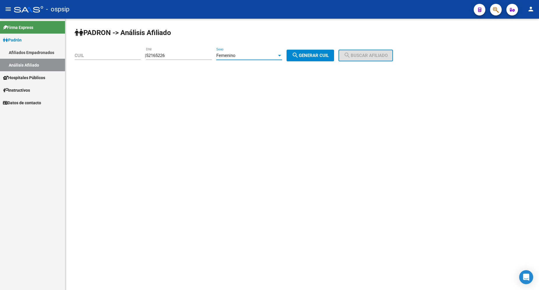
click at [326, 55] on span "search Generar CUIL" at bounding box center [310, 55] width 37 height 5
type input "27-52165226-3"
click at [388, 53] on span "search Buscar afiliado" at bounding box center [366, 55] width 44 height 5
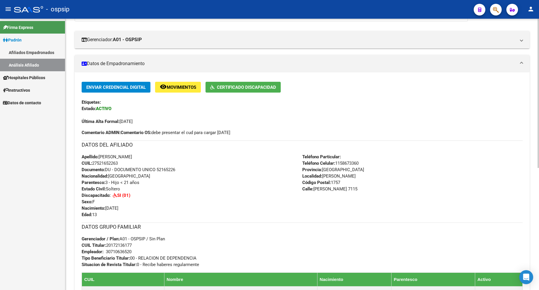
scroll to position [117, 0]
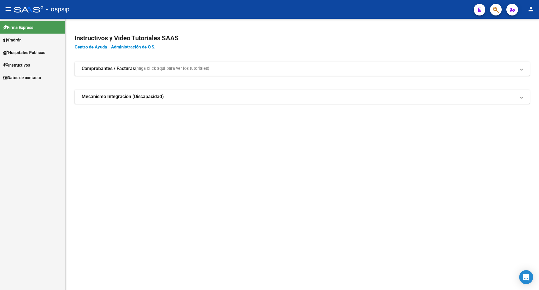
click at [21, 41] on span "Padrón" at bounding box center [12, 40] width 19 height 6
click at [30, 66] on link "Análisis Afiliado" at bounding box center [32, 65] width 65 height 13
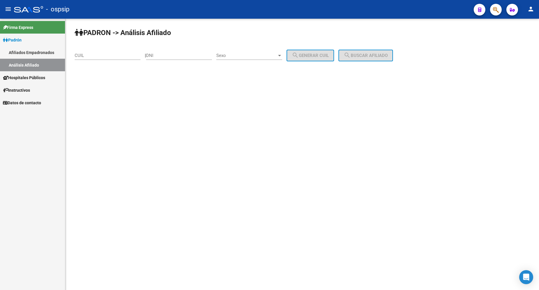
click at [175, 56] on input "DNI" at bounding box center [179, 55] width 66 height 5
click at [175, 58] on div "DNI" at bounding box center [179, 53] width 66 height 13
type input "38302337"
click at [257, 55] on span "Sexo" at bounding box center [246, 55] width 61 height 5
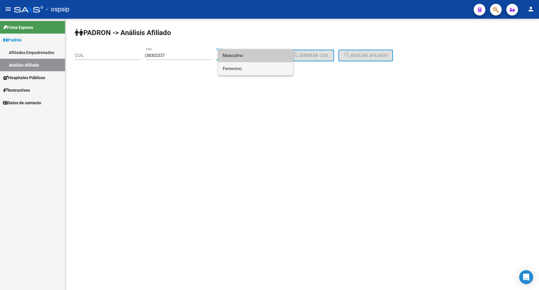
click at [259, 71] on span "Femenino" at bounding box center [256, 68] width 66 height 13
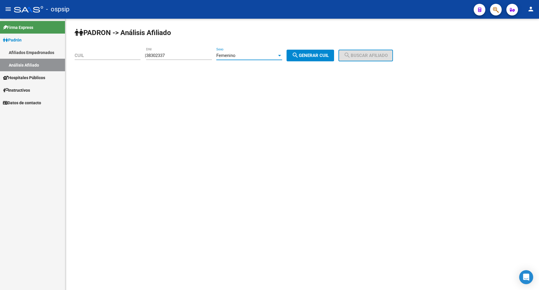
click at [318, 52] on button "search Generar CUIL" at bounding box center [311, 56] width 48 height 12
type input "27-38302337-3"
click at [351, 55] on mat-icon "search" at bounding box center [347, 55] width 7 height 7
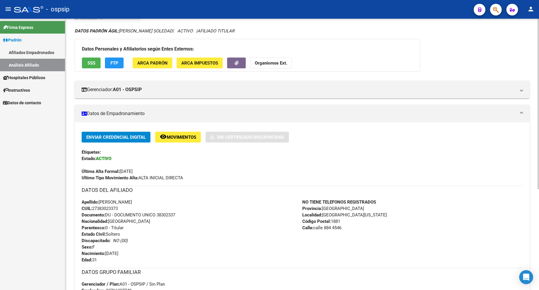
scroll to position [87, 0]
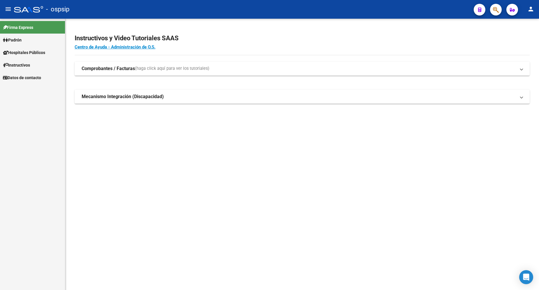
click at [17, 39] on span "Padrón" at bounding box center [12, 40] width 19 height 6
click at [35, 63] on link "Análisis Afiliado" at bounding box center [32, 65] width 65 height 13
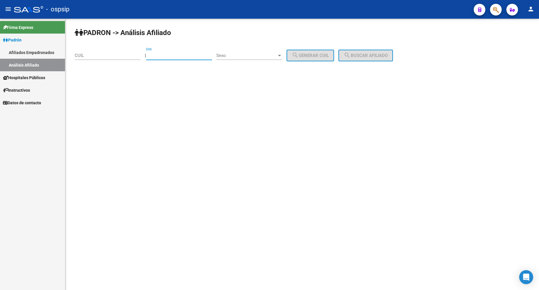
click at [179, 57] on input "DNI" at bounding box center [179, 55] width 66 height 5
type input "32697367"
click at [241, 54] on span "Sexo" at bounding box center [246, 55] width 61 height 5
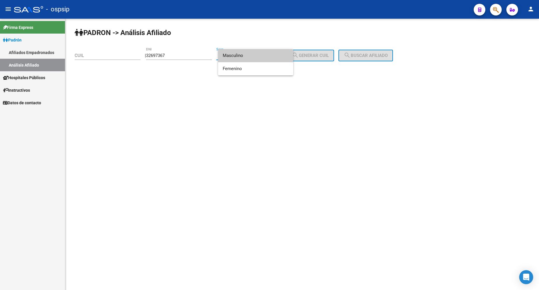
click at [255, 53] on span "Masculino" at bounding box center [256, 55] width 66 height 13
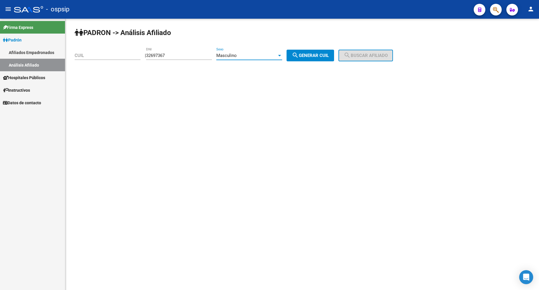
click at [311, 58] on button "search Generar CUIL" at bounding box center [311, 56] width 48 height 12
type input "20-32697367-0"
drag, startPoint x: 358, startPoint y: 53, endPoint x: 329, endPoint y: 59, distance: 29.9
click at [351, 52] on mat-icon "search" at bounding box center [347, 55] width 7 height 7
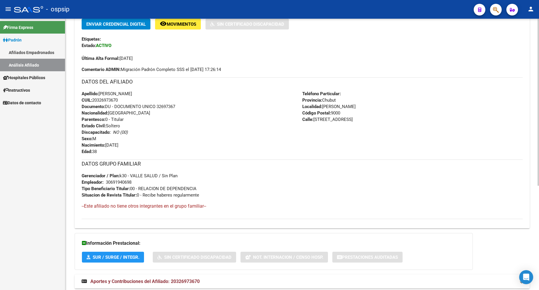
scroll to position [111, 0]
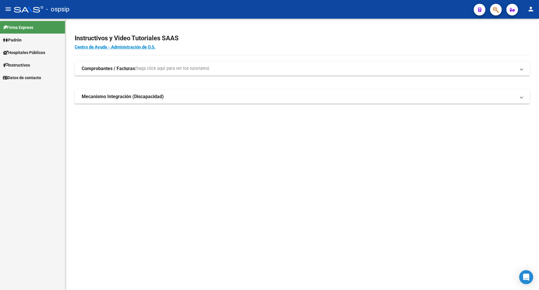
click at [23, 44] on link "Padrón" at bounding box center [32, 40] width 65 height 13
click at [34, 63] on link "Análisis Afiliado" at bounding box center [32, 65] width 65 height 13
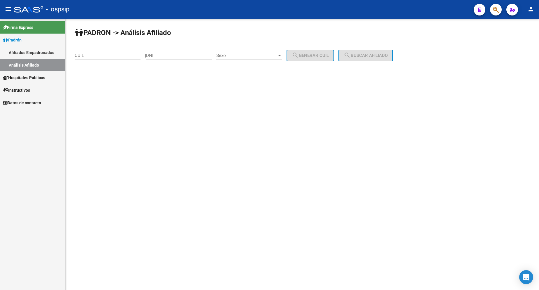
click at [176, 61] on div "DNI" at bounding box center [179, 56] width 66 height 18
click at [176, 59] on div "DNI" at bounding box center [179, 53] width 66 height 13
type input "20349251"
click at [250, 56] on span "Sexo" at bounding box center [246, 55] width 61 height 5
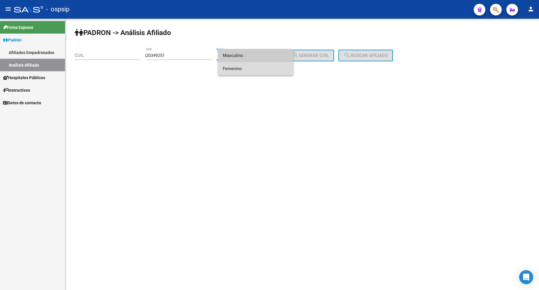
click at [255, 71] on span "Femenino" at bounding box center [256, 68] width 66 height 13
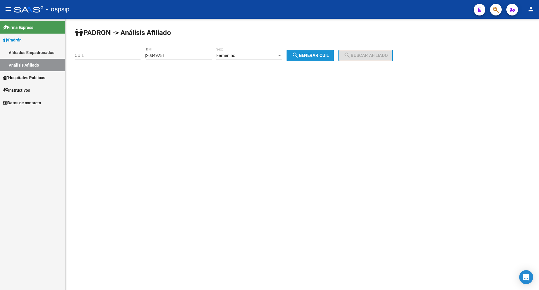
click at [309, 57] on span "search Generar CUIL" at bounding box center [310, 55] width 37 height 5
type input "27-20349251-6"
click at [362, 53] on button "search Buscar afiliado" at bounding box center [366, 56] width 55 height 12
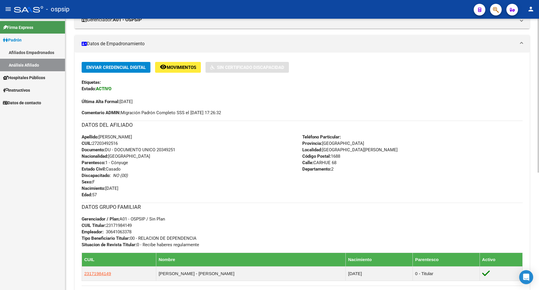
scroll to position [117, 0]
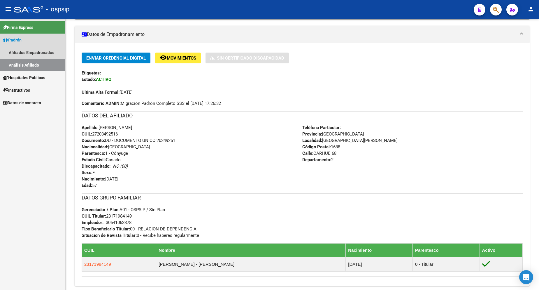
click at [25, 36] on link "Padrón" at bounding box center [32, 40] width 65 height 13
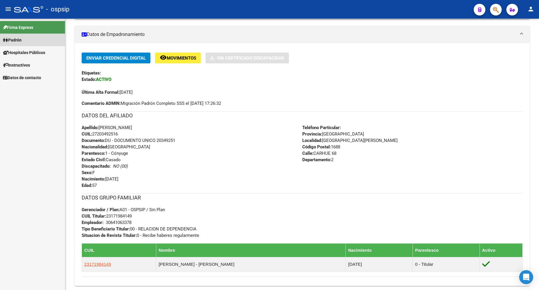
click at [25, 38] on link "Padrón" at bounding box center [32, 40] width 65 height 13
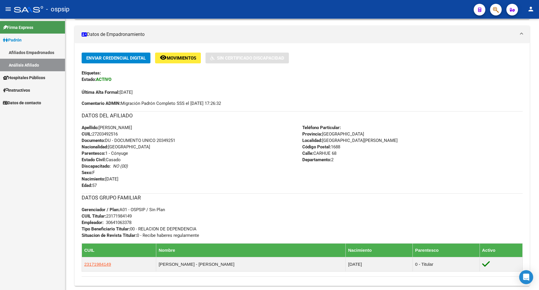
click at [26, 64] on link "Análisis Afiliado" at bounding box center [32, 65] width 65 height 13
click at [28, 62] on link "Análisis Afiliado" at bounding box center [32, 65] width 65 height 13
click at [21, 41] on span "Padrón" at bounding box center [12, 40] width 19 height 6
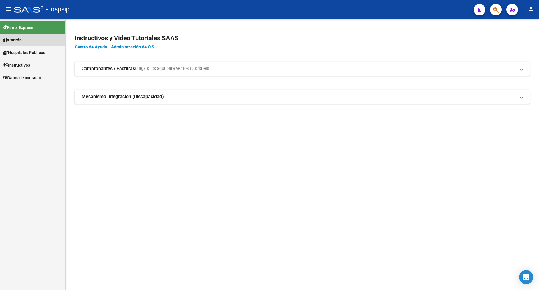
click at [21, 40] on span "Padrón" at bounding box center [12, 40] width 19 height 6
click at [15, 62] on link "Análisis Afiliado" at bounding box center [32, 65] width 65 height 13
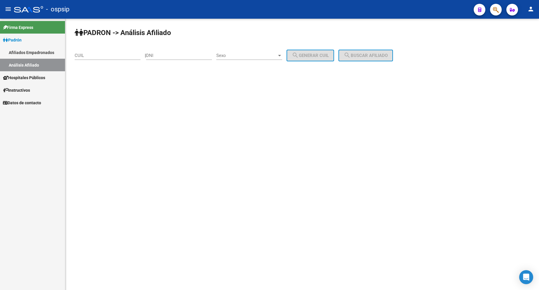
click at [197, 56] on input "DNI" at bounding box center [179, 55] width 66 height 5
type input "40880129"
click at [255, 52] on div "Sexo Sexo" at bounding box center [249, 53] width 66 height 13
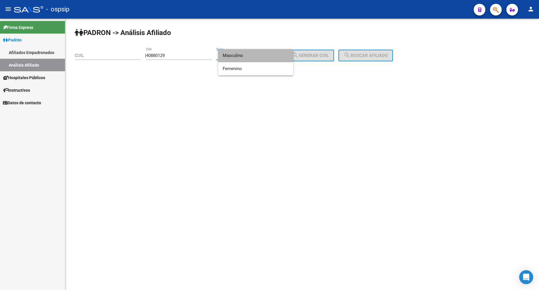
click at [252, 58] on span "Masculino" at bounding box center [256, 55] width 66 height 13
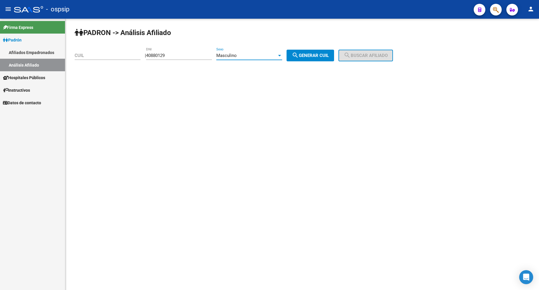
click at [327, 55] on span "search Generar CUIL" at bounding box center [310, 55] width 37 height 5
type input "20-40880129-0"
click at [351, 54] on mat-icon "search" at bounding box center [347, 55] width 7 height 7
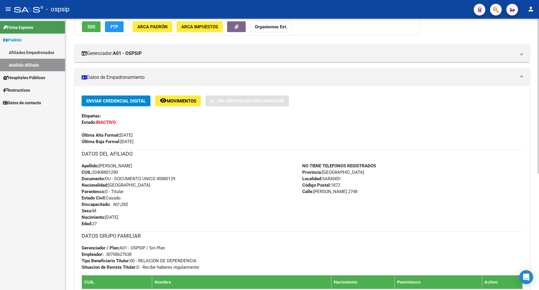
scroll to position [87, 0]
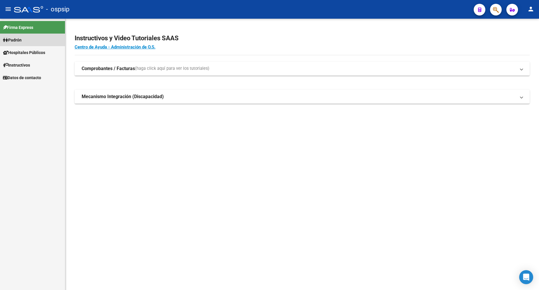
click at [20, 43] on span "Padrón" at bounding box center [12, 40] width 19 height 6
click at [23, 64] on link "Análisis Afiliado" at bounding box center [32, 65] width 65 height 13
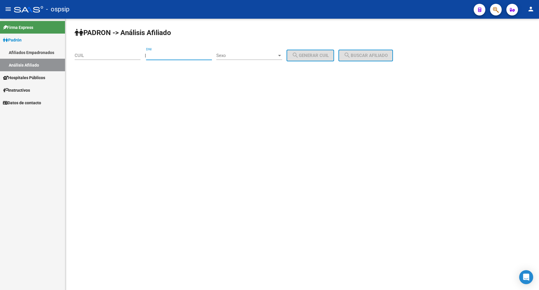
click at [180, 56] on input "DNI" at bounding box center [179, 55] width 66 height 5
type input "30250993"
click at [253, 47] on div "PADRON -> Análisis Afiliado CUIL | 30250993 DNI Sexo Sexo search Generar CUIL s…" at bounding box center [302, 49] width 474 height 61
click at [254, 54] on span "Sexo" at bounding box center [246, 55] width 61 height 5
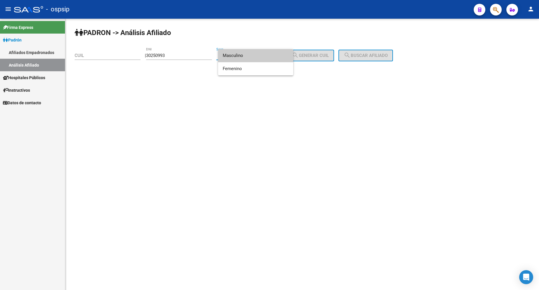
click at [254, 58] on span "Masculino" at bounding box center [256, 55] width 66 height 13
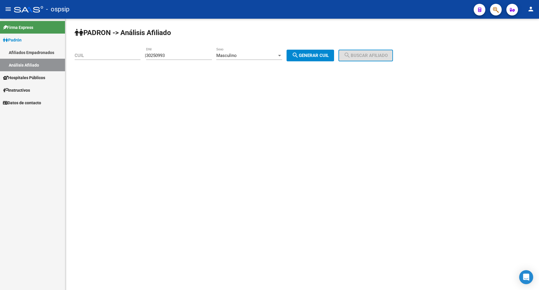
click at [261, 59] on div "Masculino Sexo" at bounding box center [249, 53] width 66 height 13
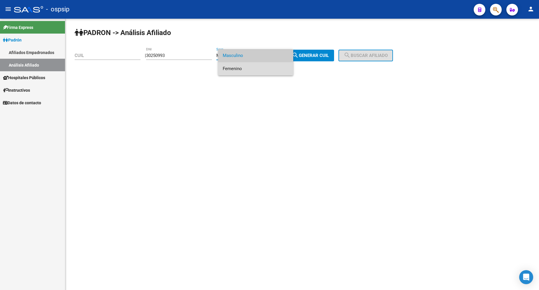
click at [255, 73] on span "Femenino" at bounding box center [256, 68] width 66 height 13
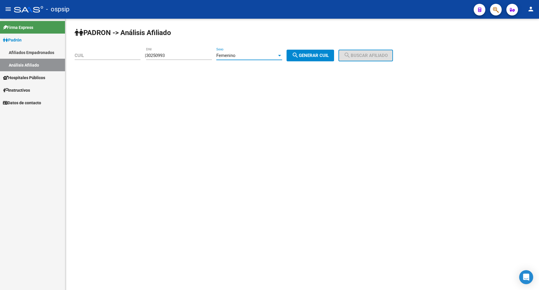
click at [300, 57] on button "search Generar CUIL" at bounding box center [311, 56] width 48 height 12
type input "27-30250993-5"
click at [351, 56] on mat-icon "search" at bounding box center [347, 55] width 7 height 7
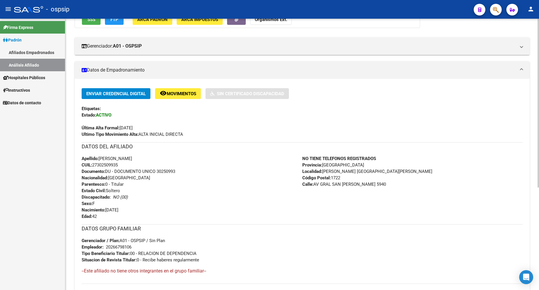
scroll to position [117, 0]
